Goal: Register for event/course

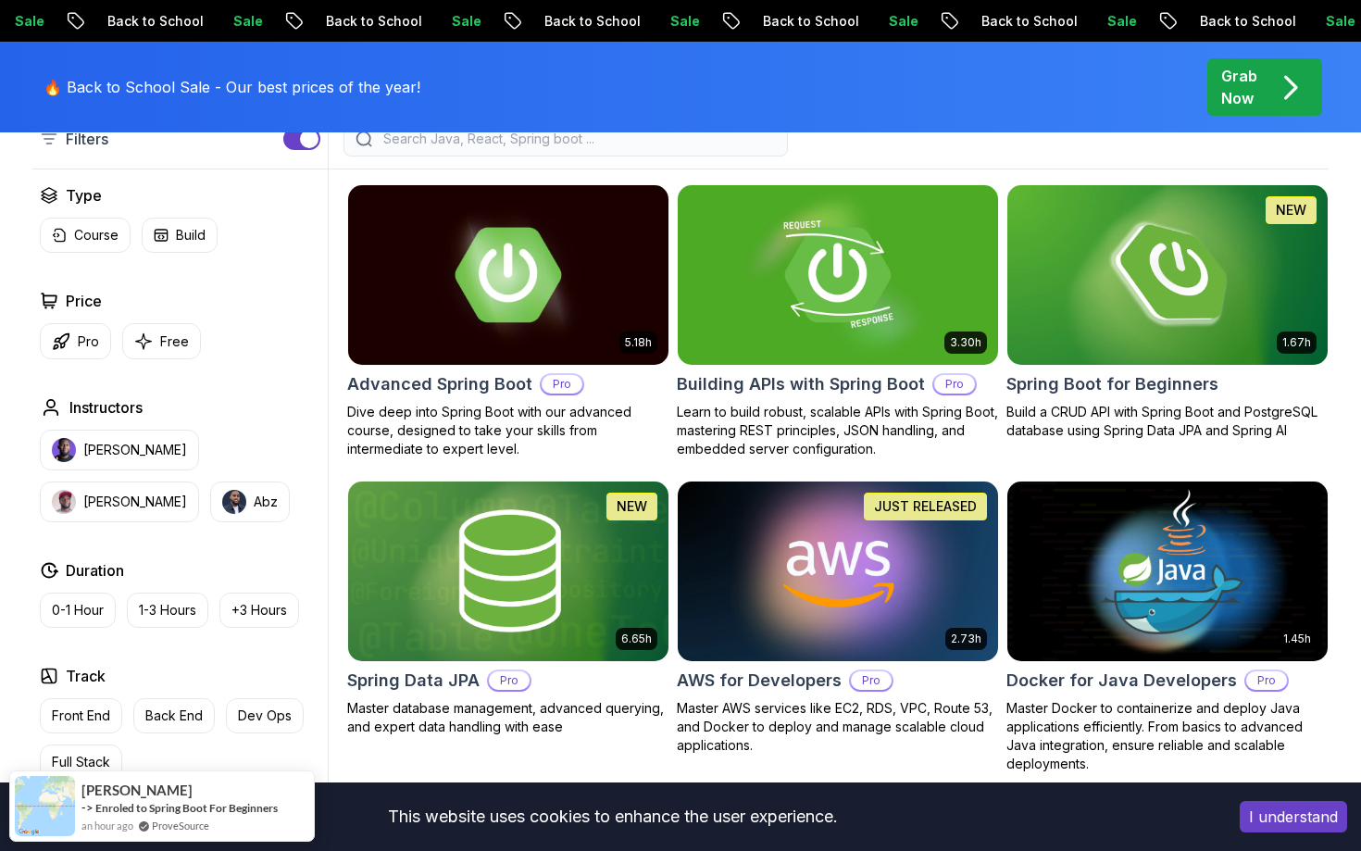
scroll to position [496, 0]
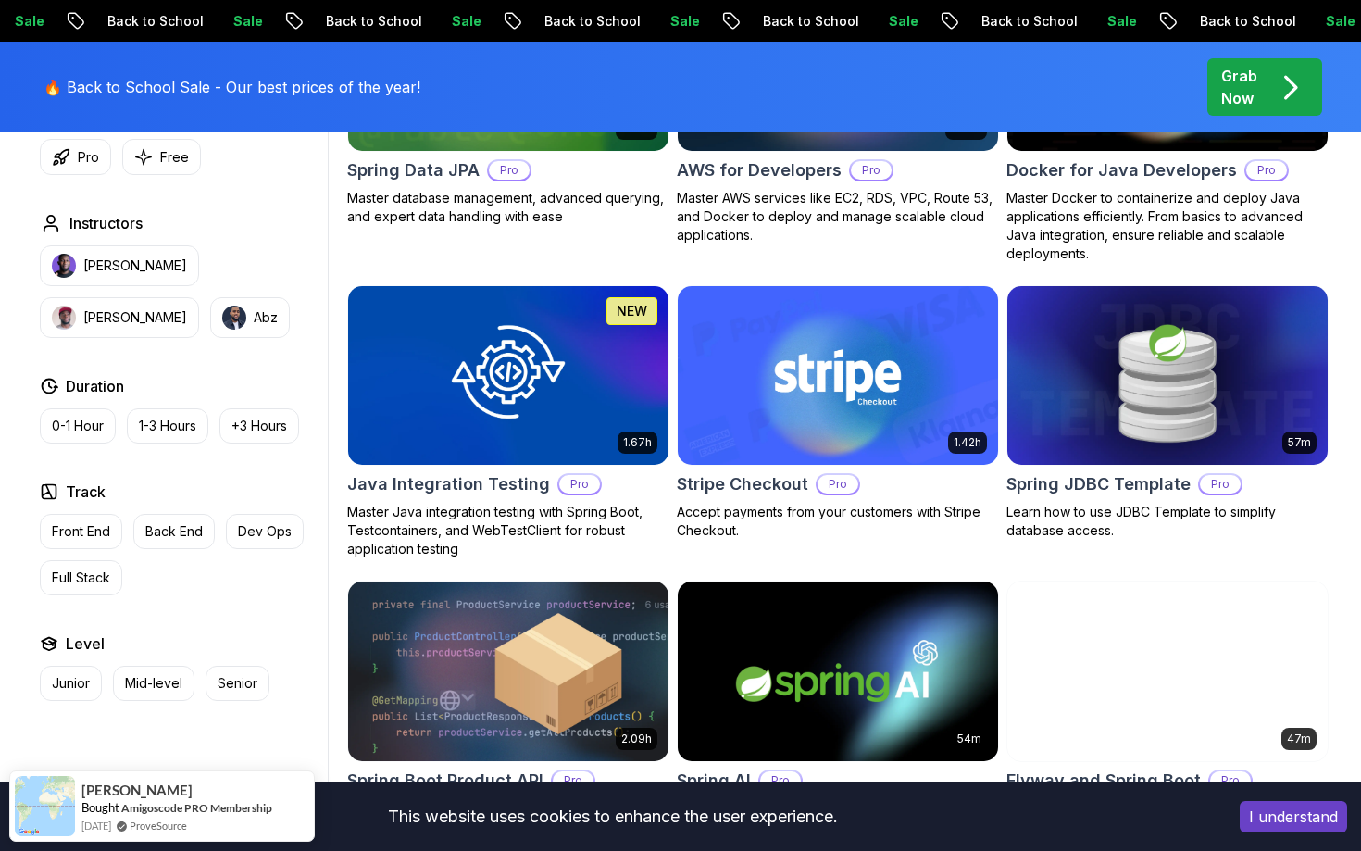
scroll to position [1190, 0]
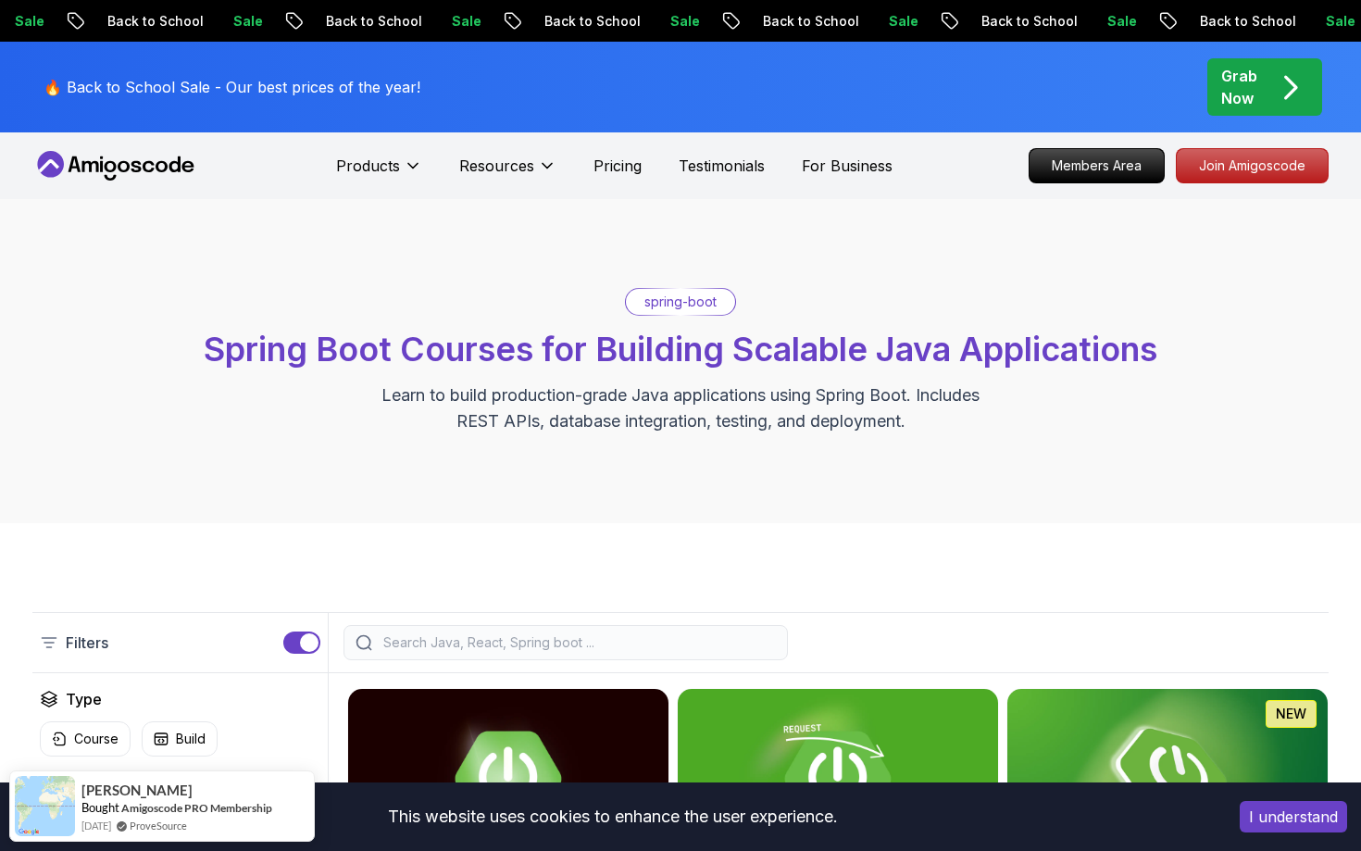
click at [720, 344] on span "Spring Boot Courses for Building Scalable Java Applications" at bounding box center [681, 349] width 954 height 41
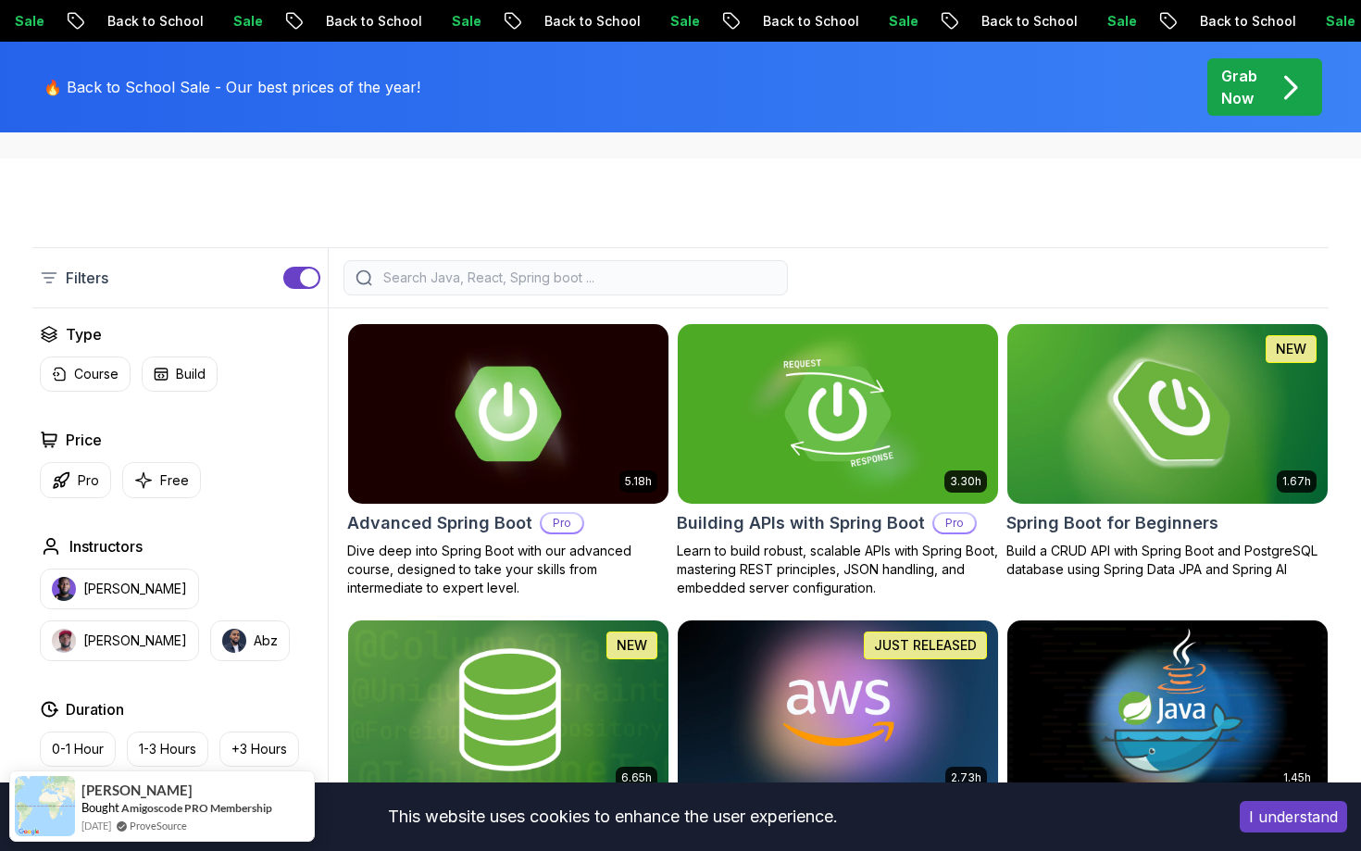
click at [1129, 521] on h2 "Spring Boot for Beginners" at bounding box center [1112, 523] width 212 height 26
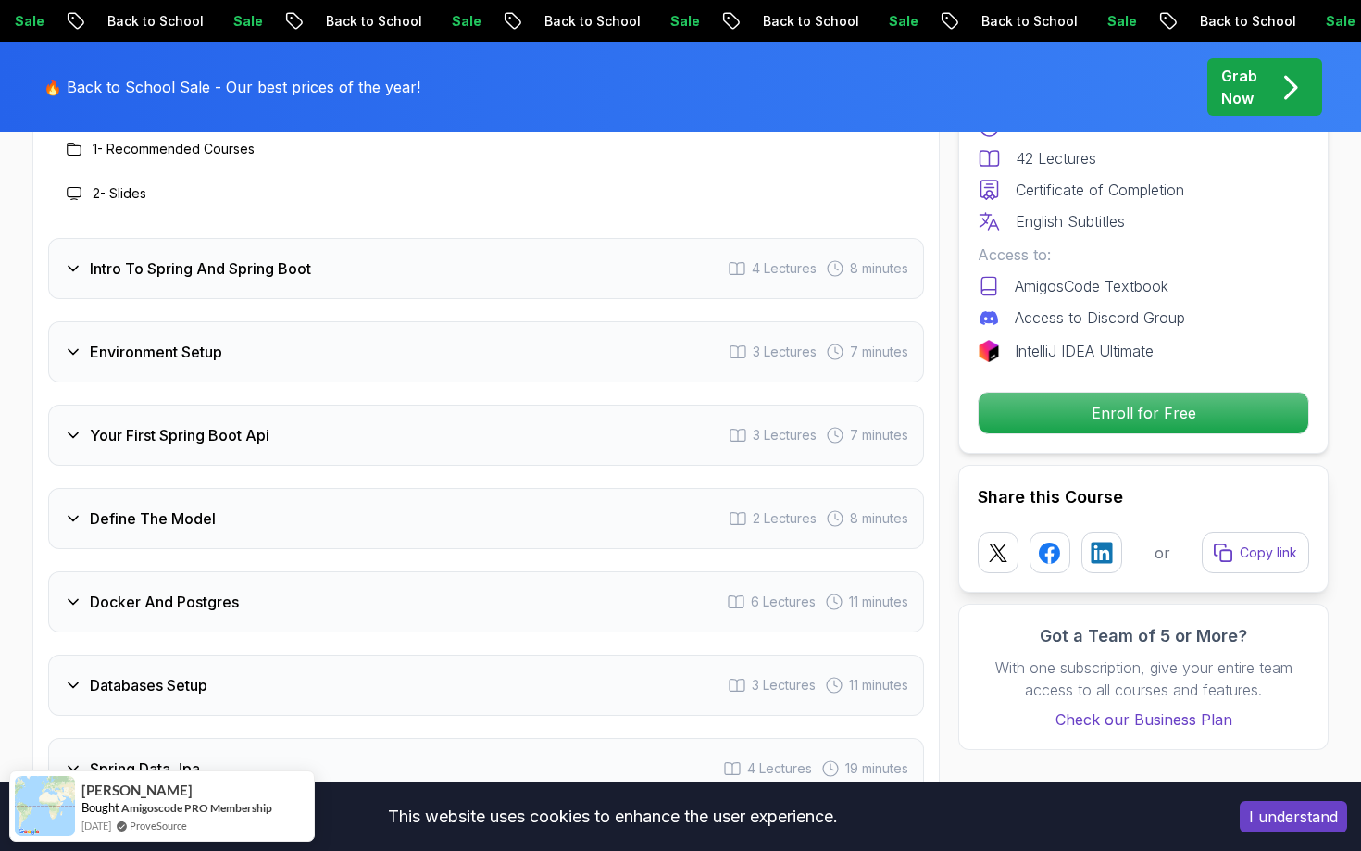
scroll to position [2262, 0]
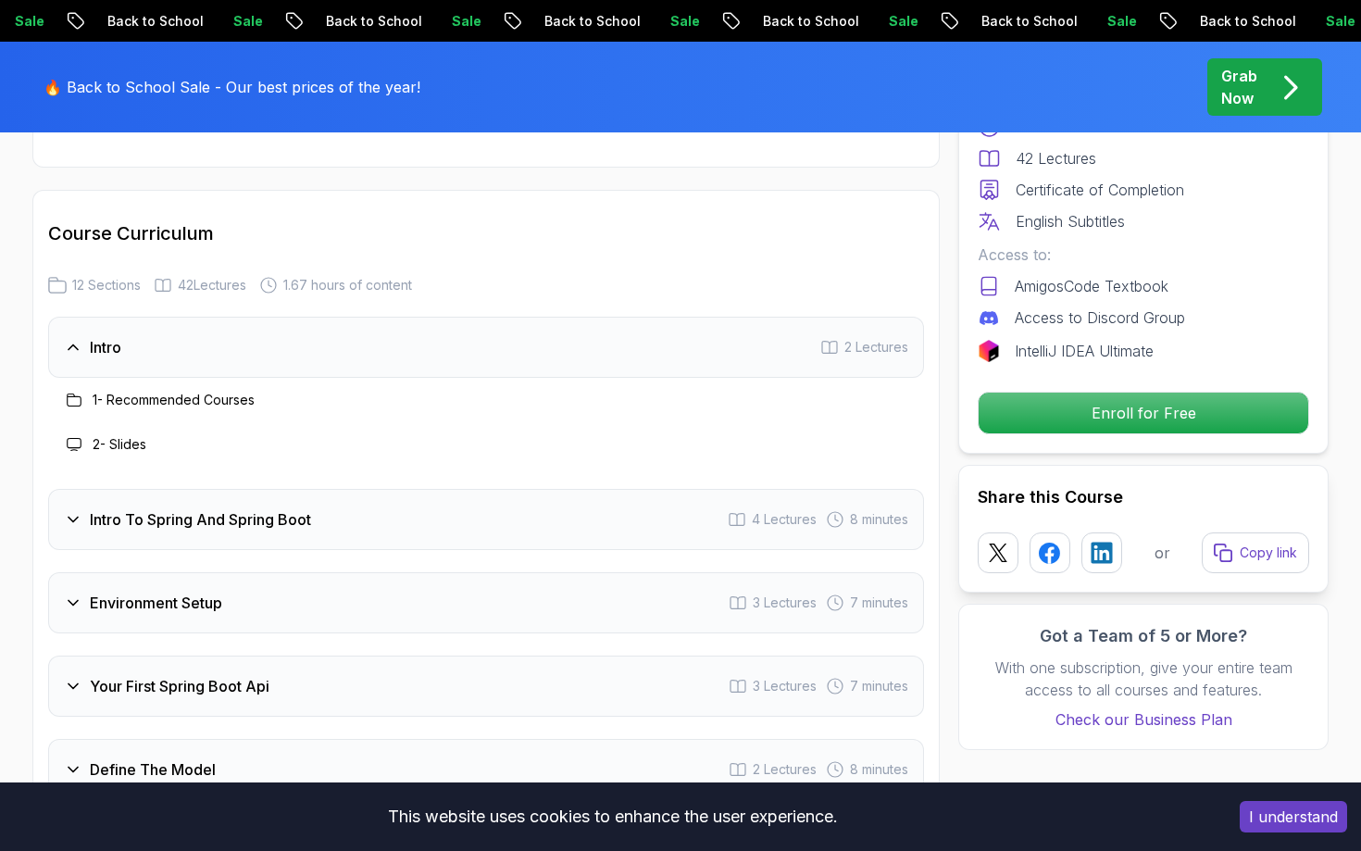
click at [216, 391] on h3 "1 - Recommended Courses" at bounding box center [174, 400] width 162 height 19
click at [189, 391] on h3 "1 - Recommended Courses" at bounding box center [174, 400] width 162 height 19
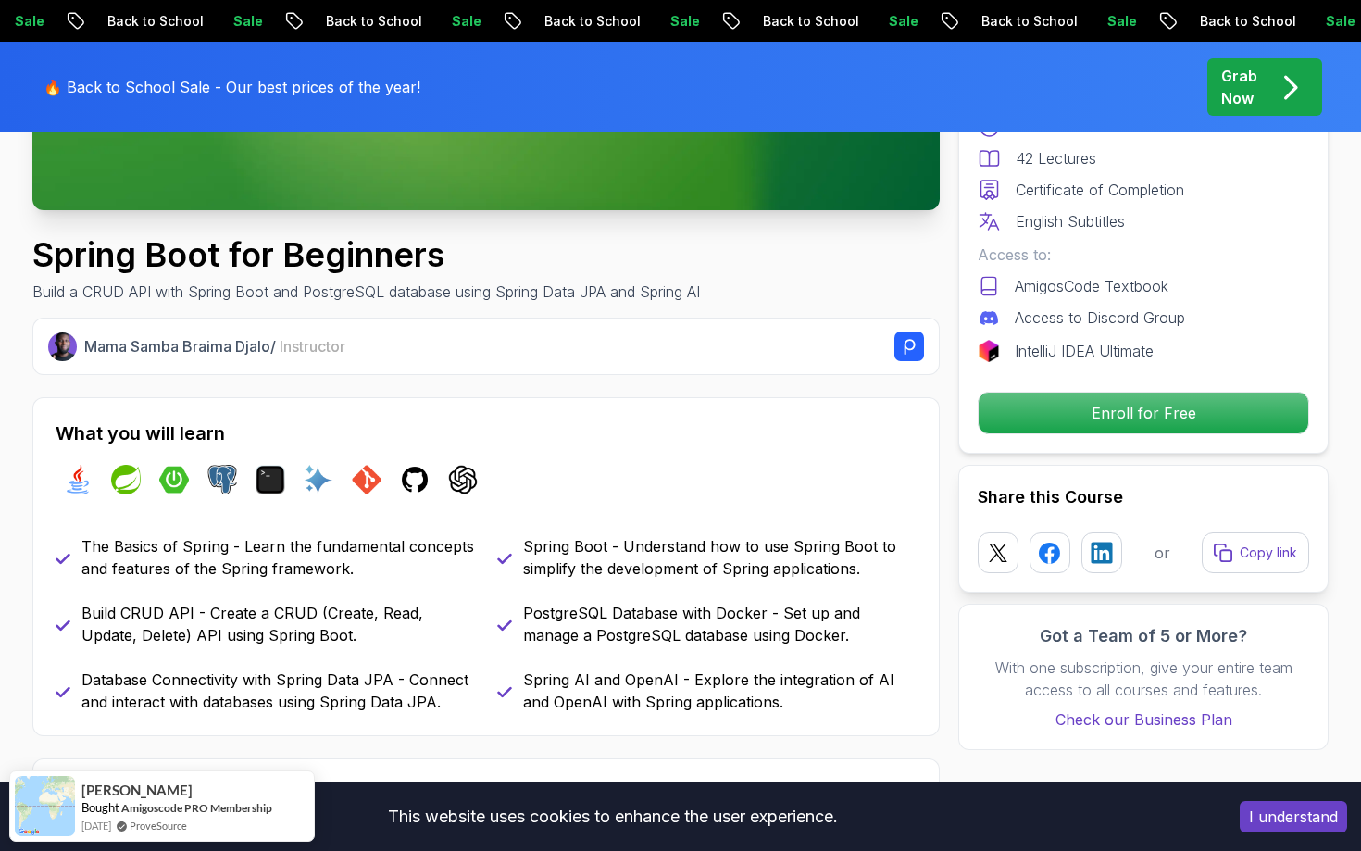
scroll to position [55, 0]
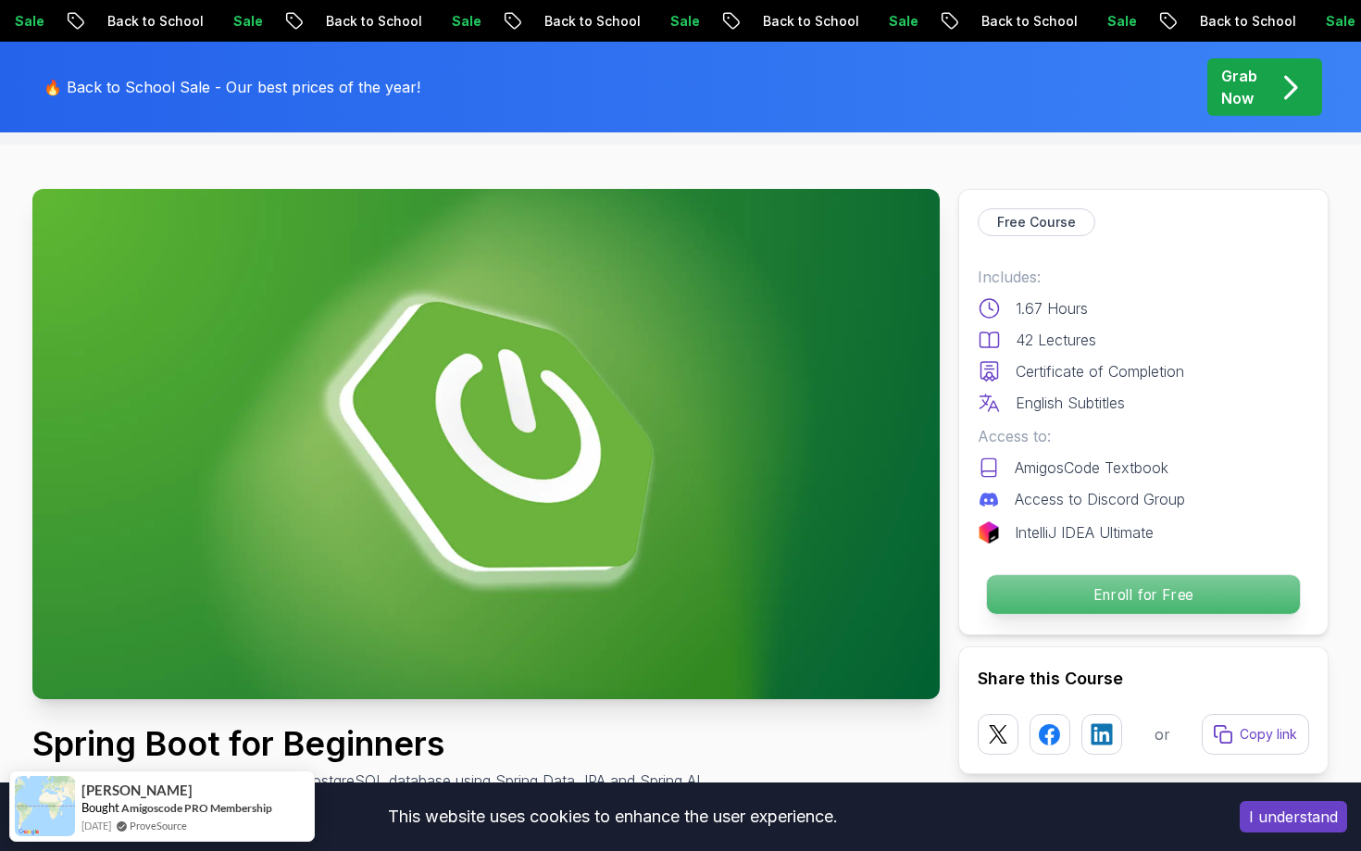
click at [1028, 591] on p "Enroll for Free" at bounding box center [1143, 594] width 313 height 39
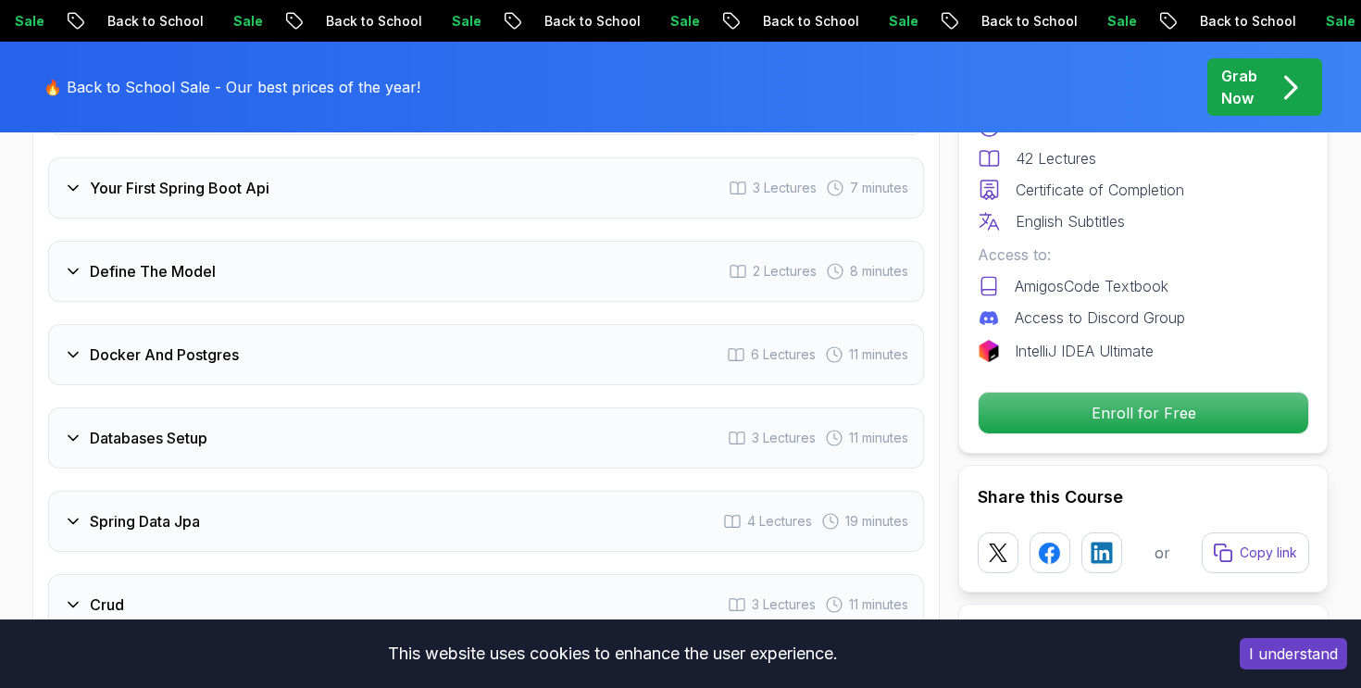
scroll to position [2636, 0]
